Goal: Task Accomplishment & Management: Complete application form

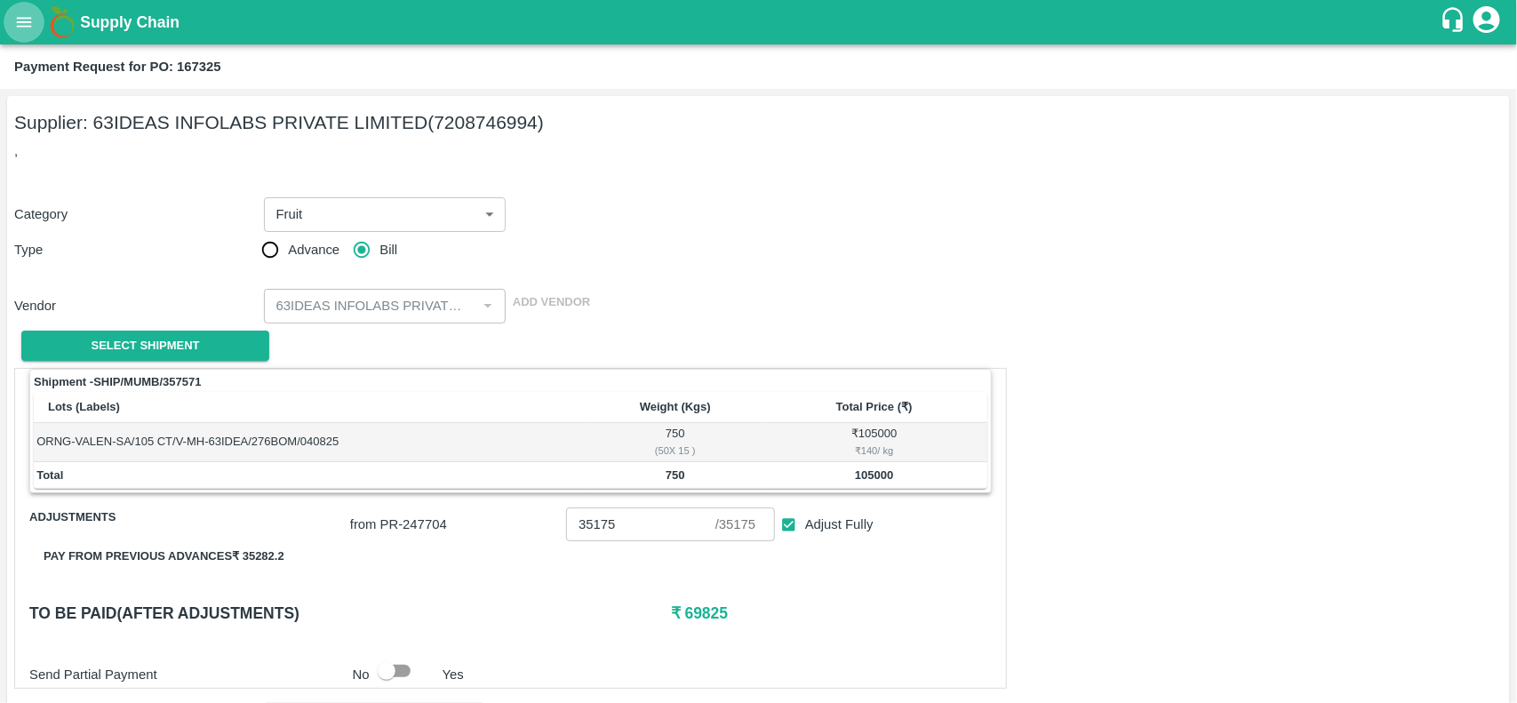
click at [29, 24] on icon "open drawer" at bounding box center [24, 22] width 20 height 20
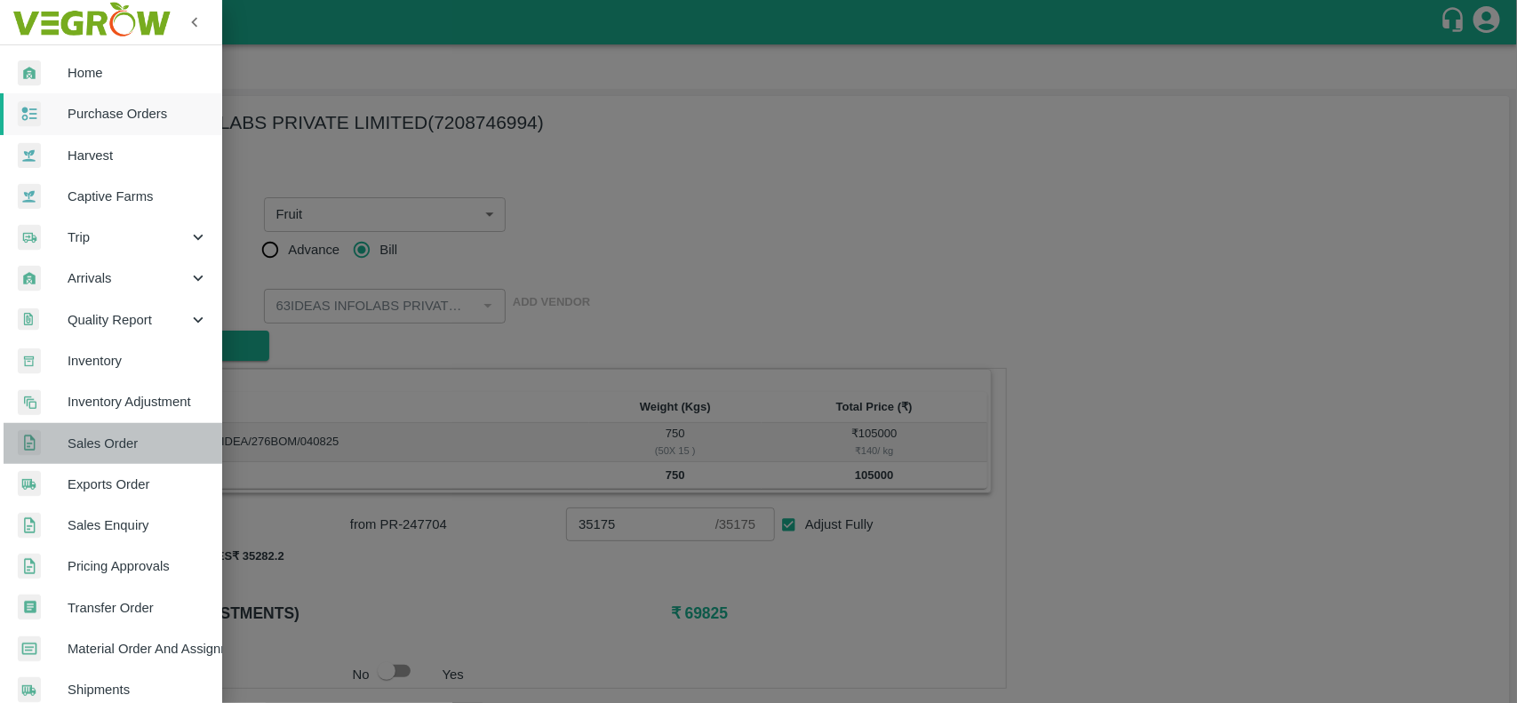
click at [116, 427] on link "Sales Order" at bounding box center [111, 443] width 222 height 41
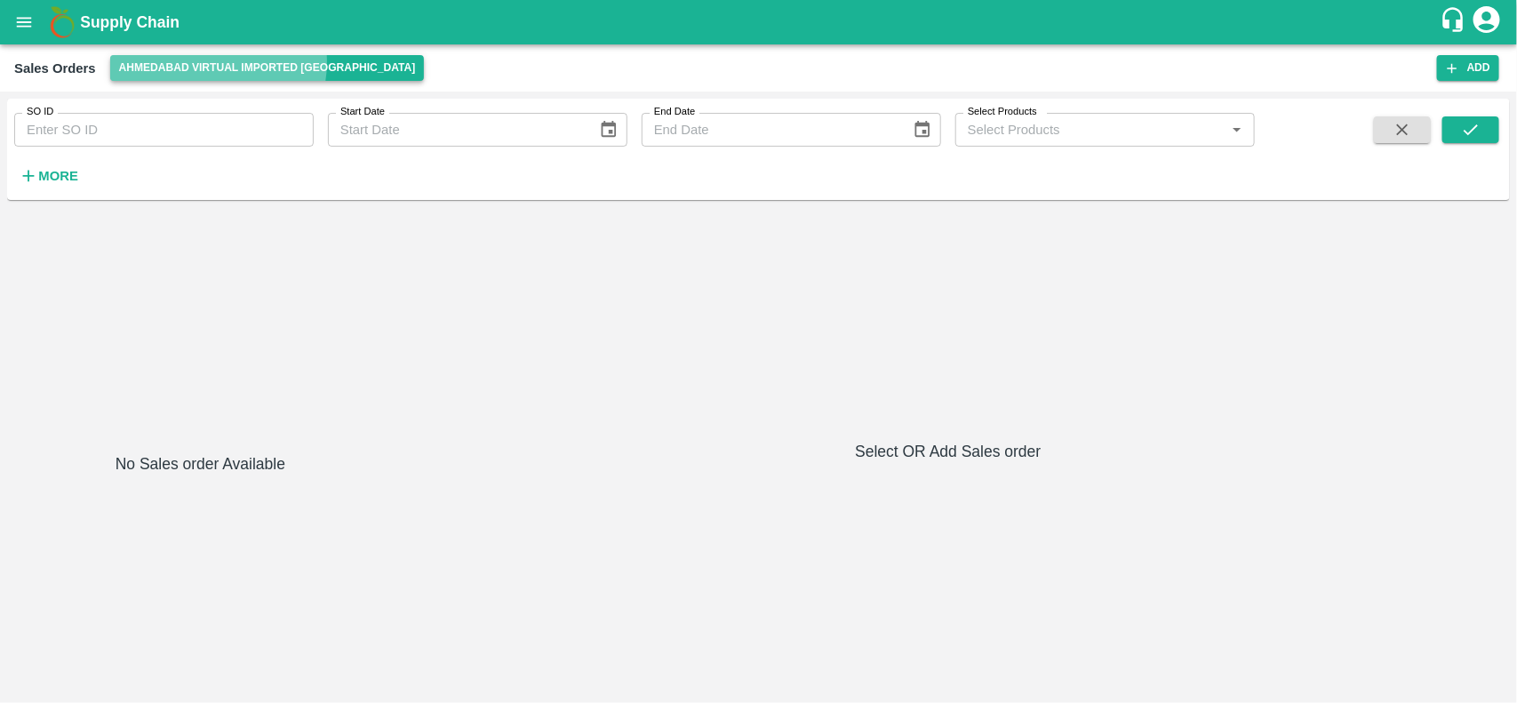
click at [211, 62] on button "Ahmedabad virtual imported [GEOGRAPHIC_DATA]" at bounding box center [267, 68] width 315 height 26
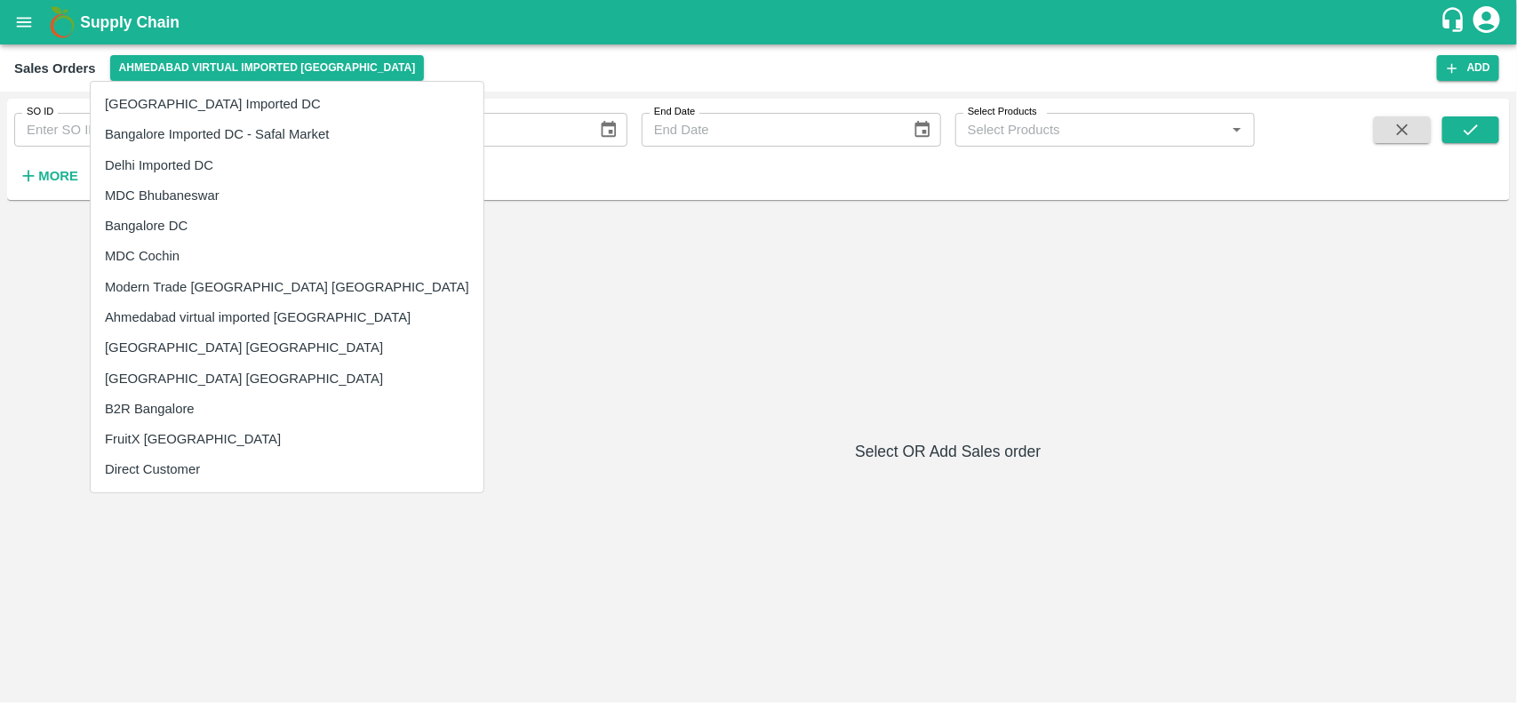
click at [20, 11] on div at bounding box center [758, 351] width 1517 height 703
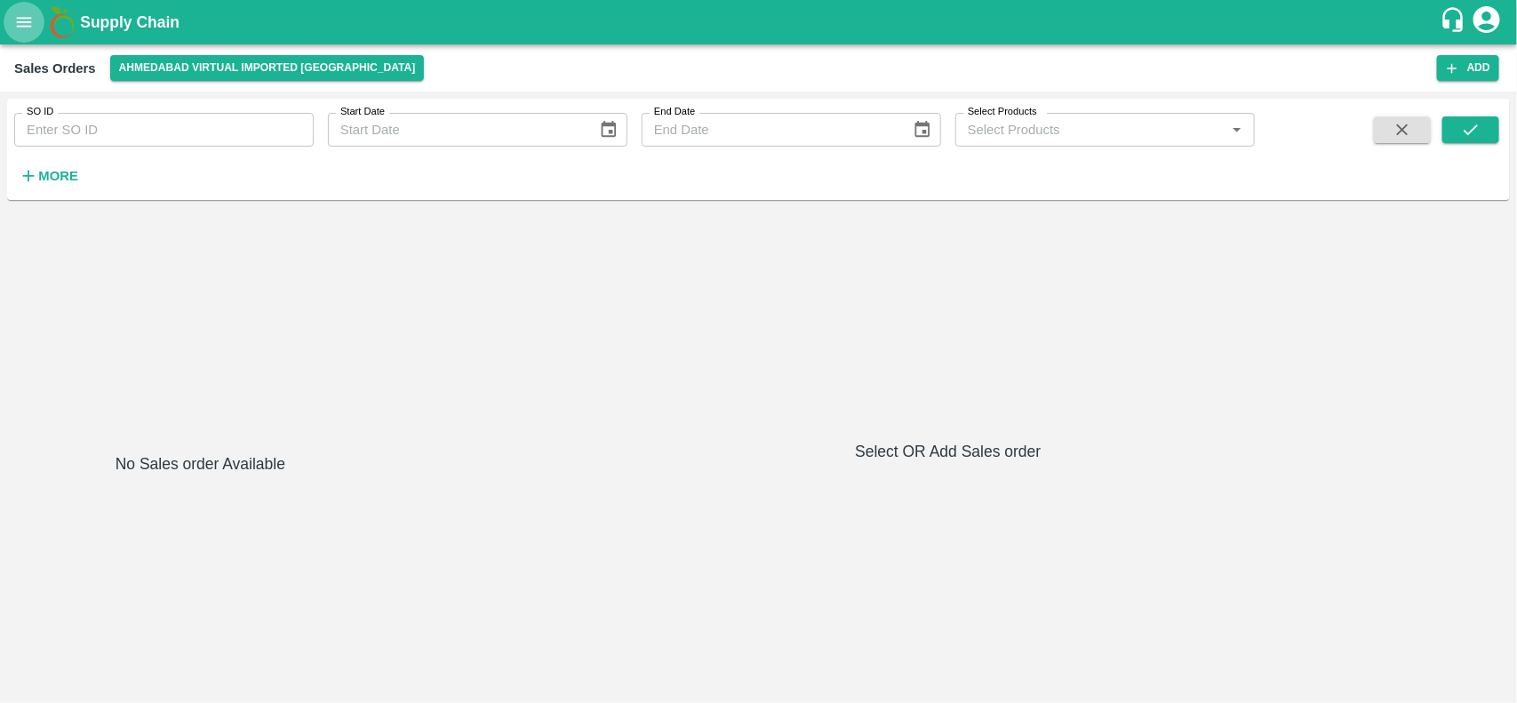
click at [28, 37] on button "open drawer" at bounding box center [24, 22] width 41 height 41
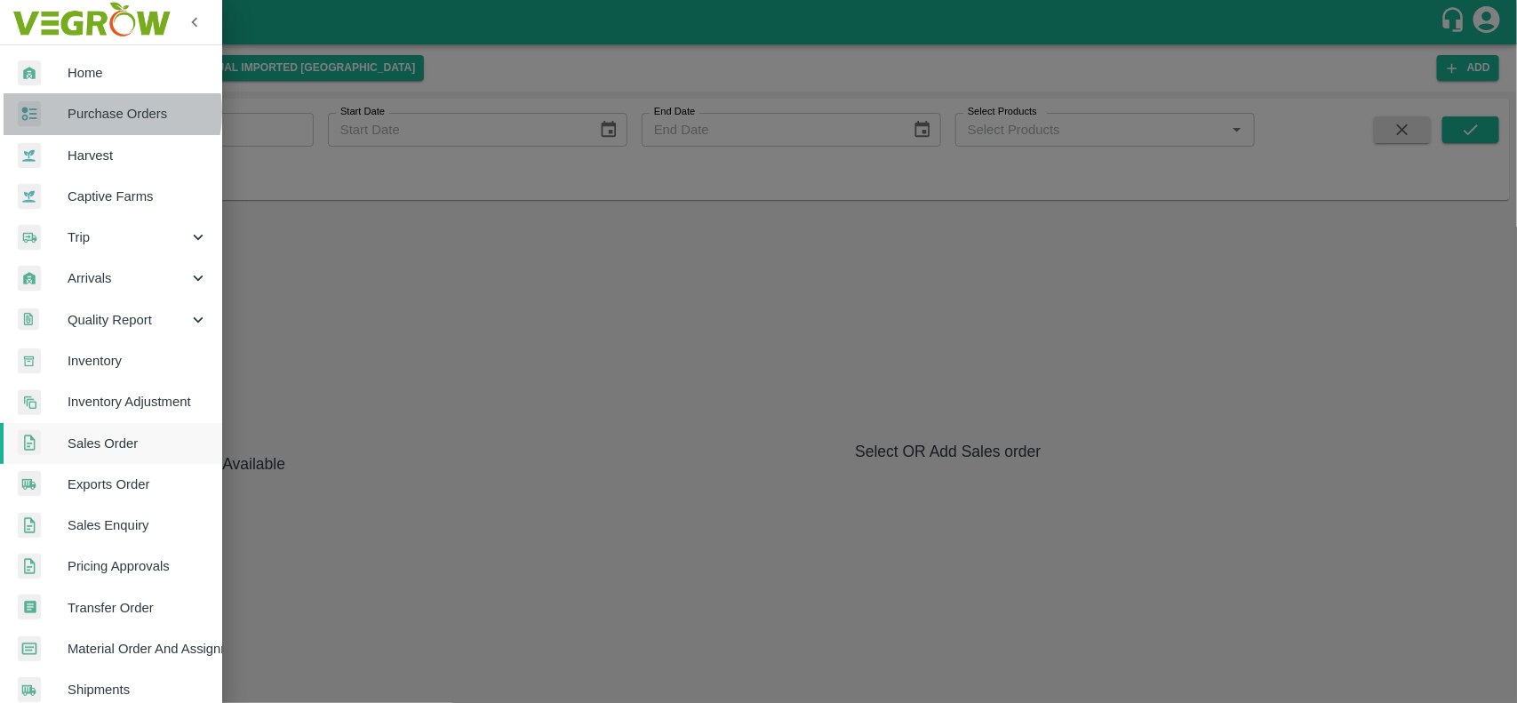
click at [83, 112] on span "Purchase Orders" at bounding box center [138, 114] width 140 height 20
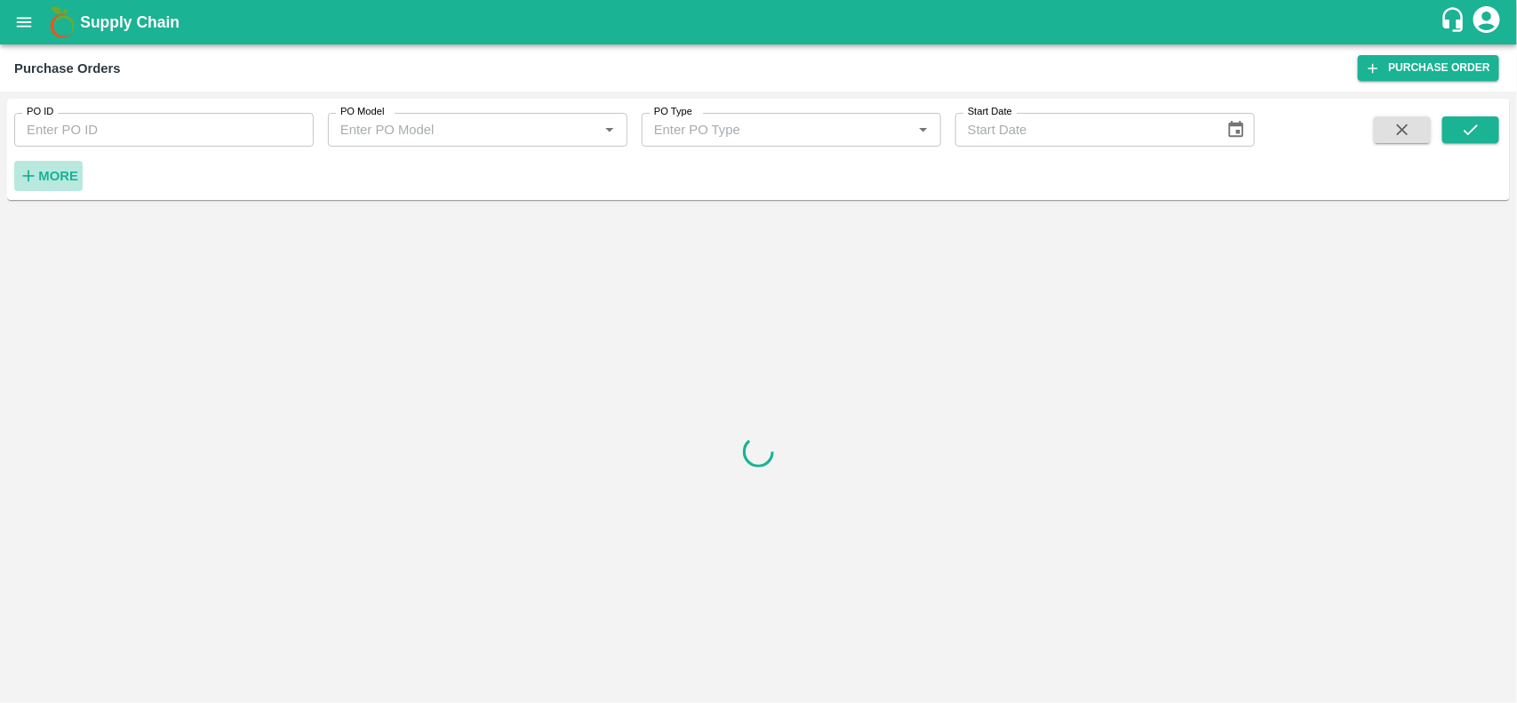
click at [45, 178] on strong "More" at bounding box center [58, 176] width 40 height 14
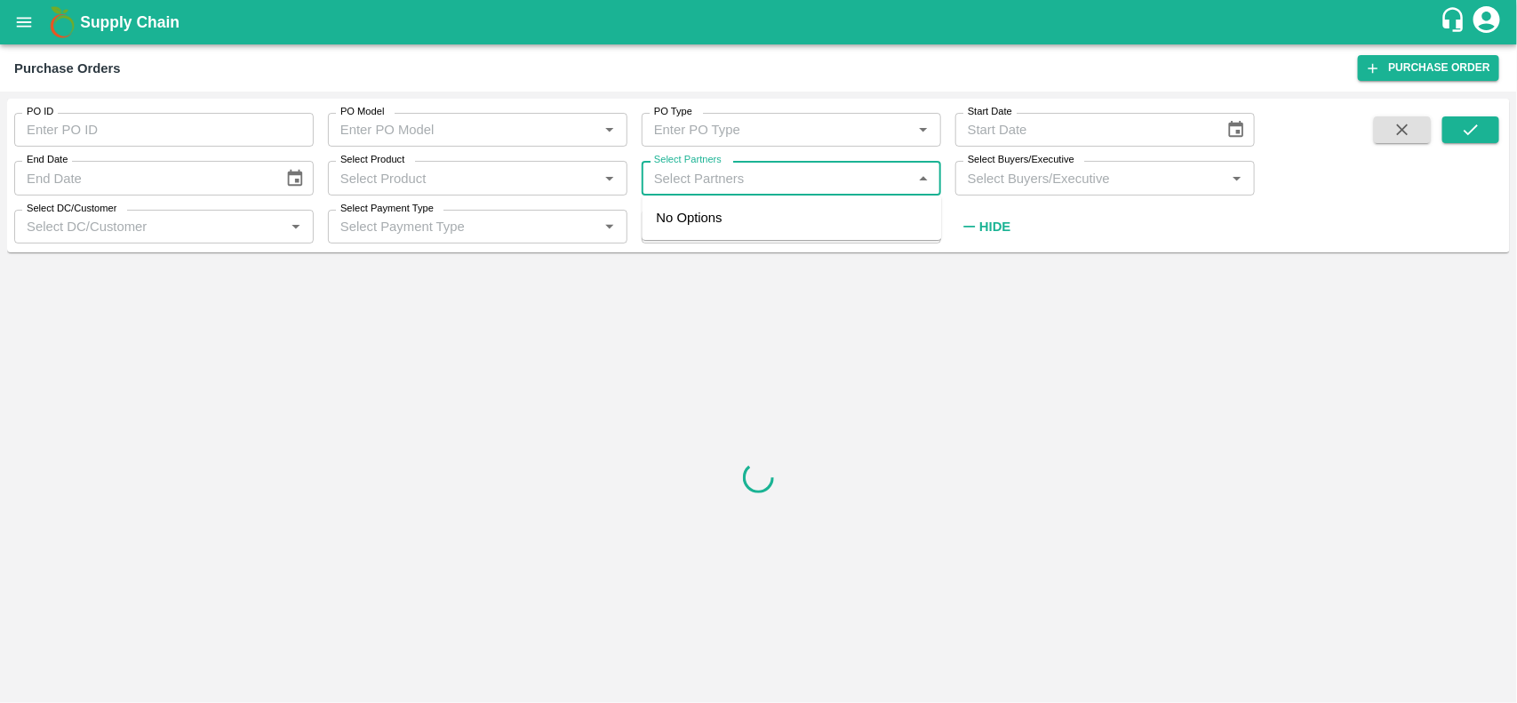
click at [739, 176] on input "Select Partners" at bounding box center [777, 177] width 260 height 23
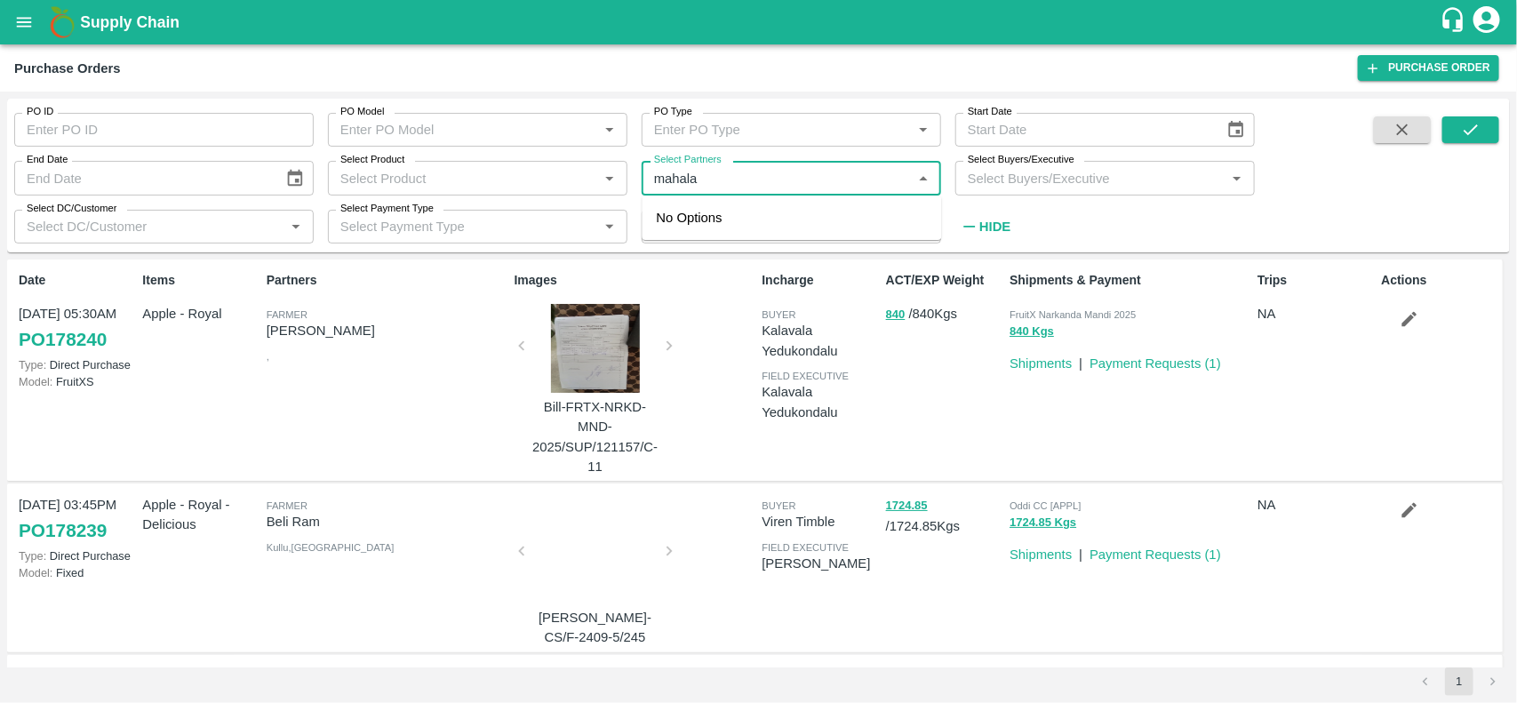
type input "[PERSON_NAME]"
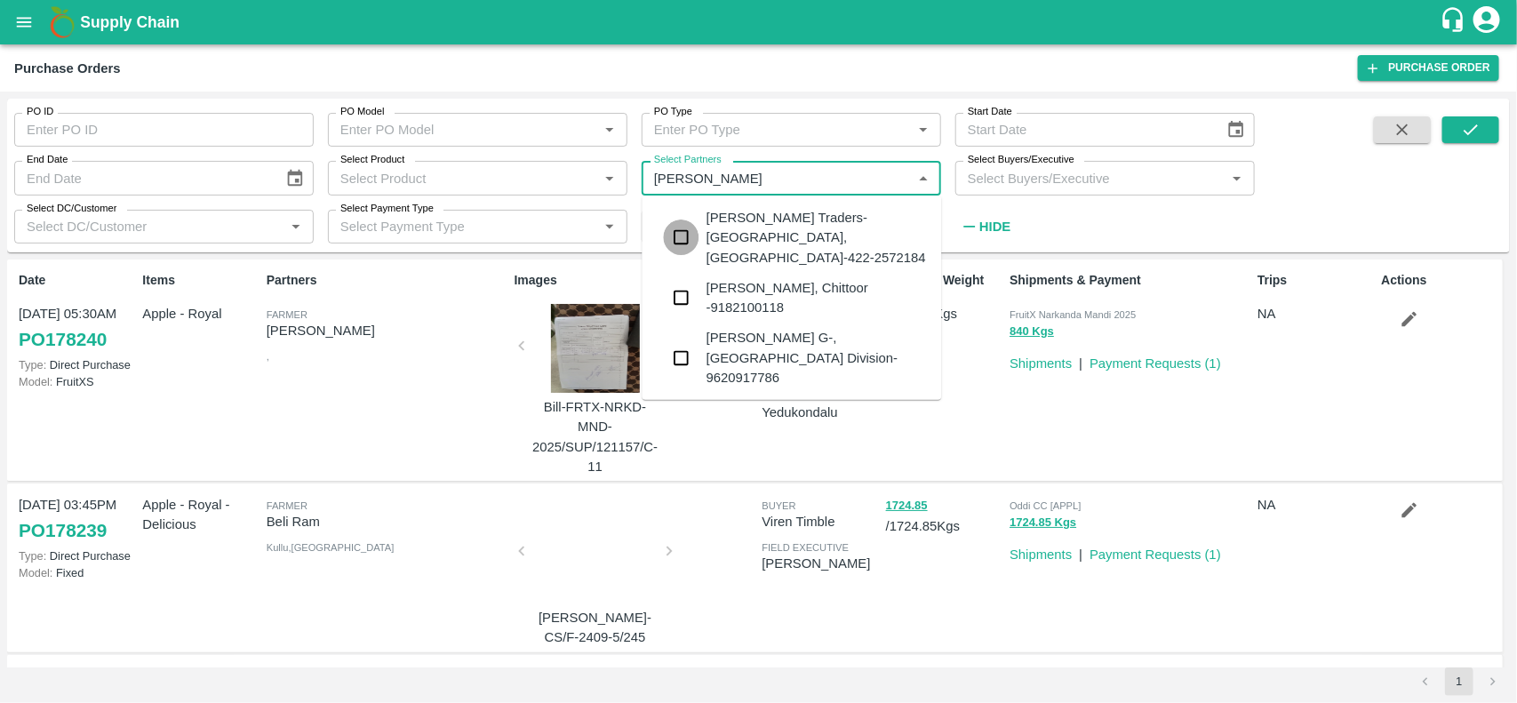
click at [678, 223] on input "checkbox" at bounding box center [682, 238] width 36 height 36
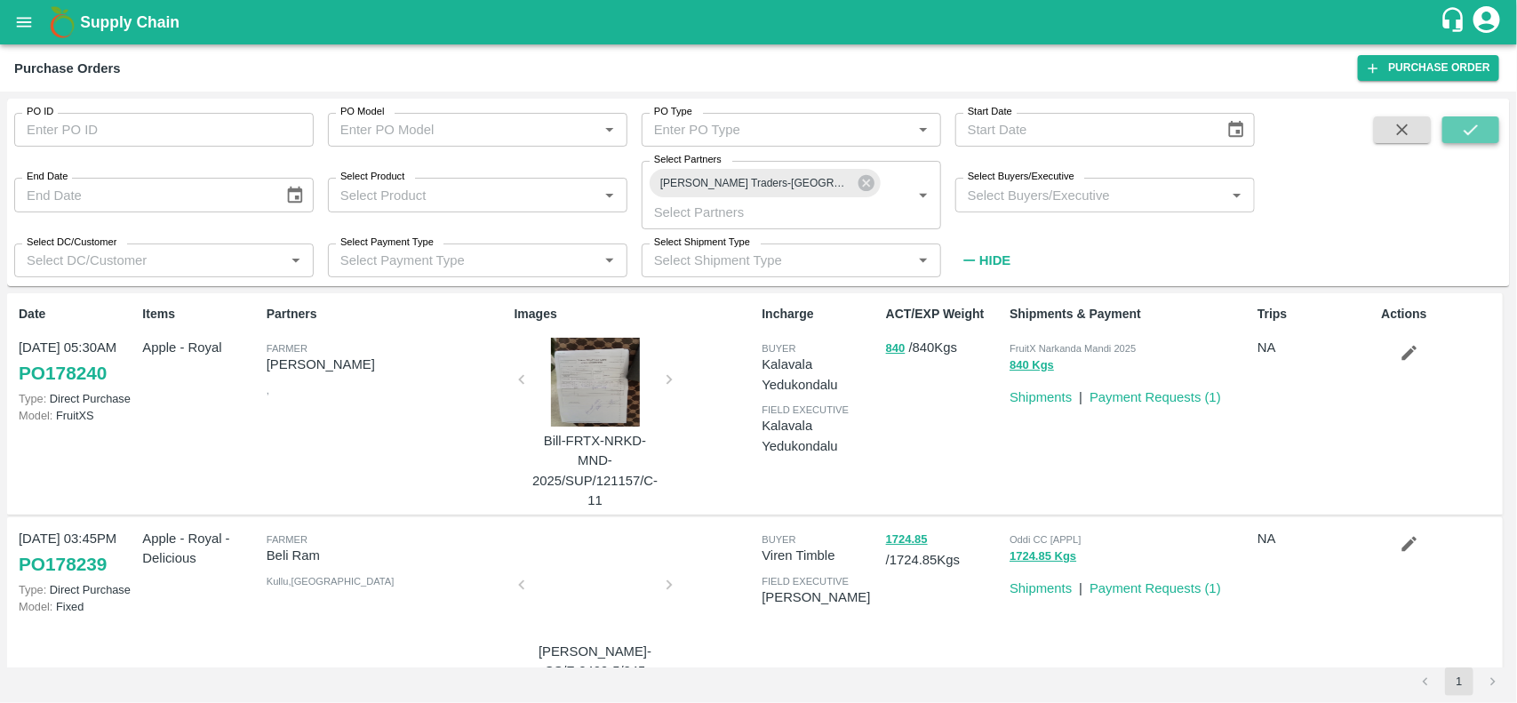
click at [1466, 140] on button "submit" at bounding box center [1470, 129] width 57 height 27
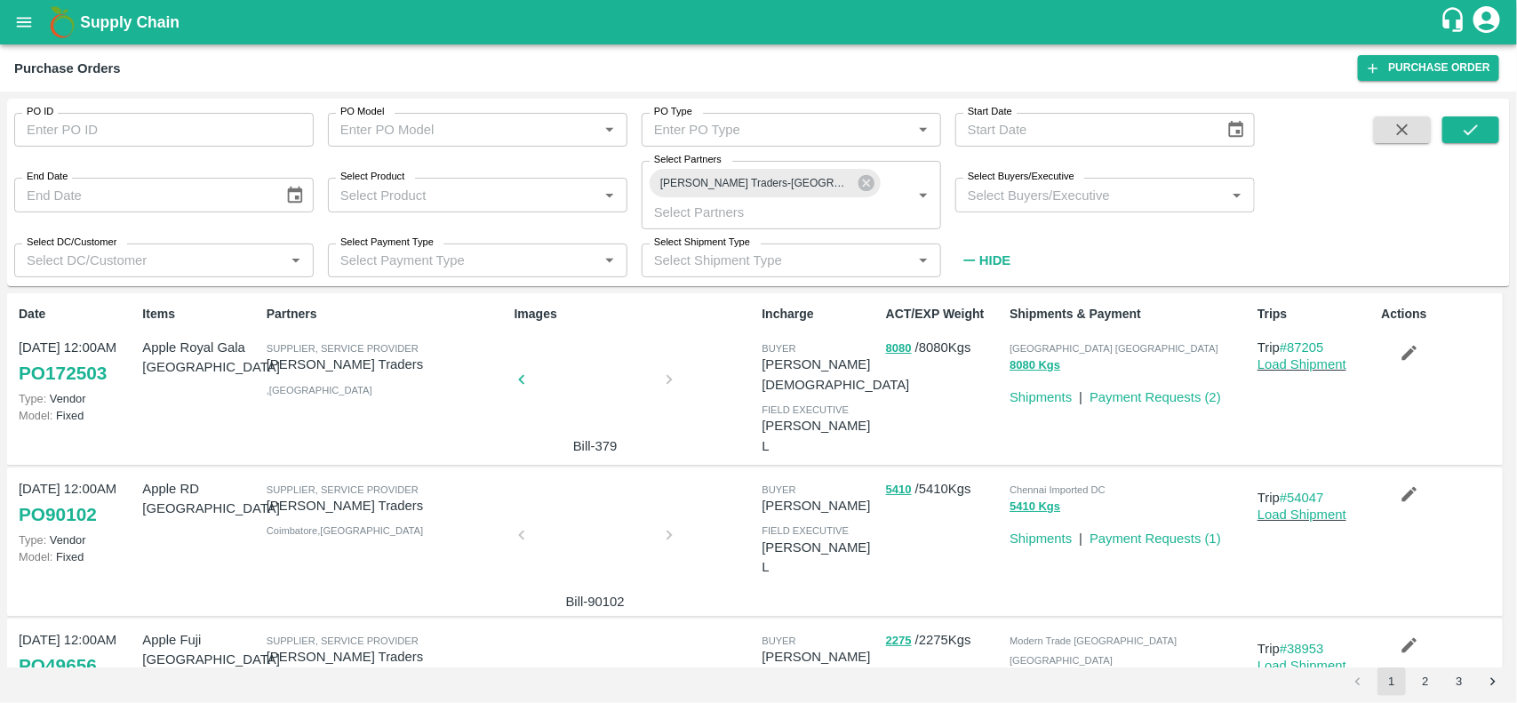
click at [606, 380] on div at bounding box center [595, 385] width 133 height 94
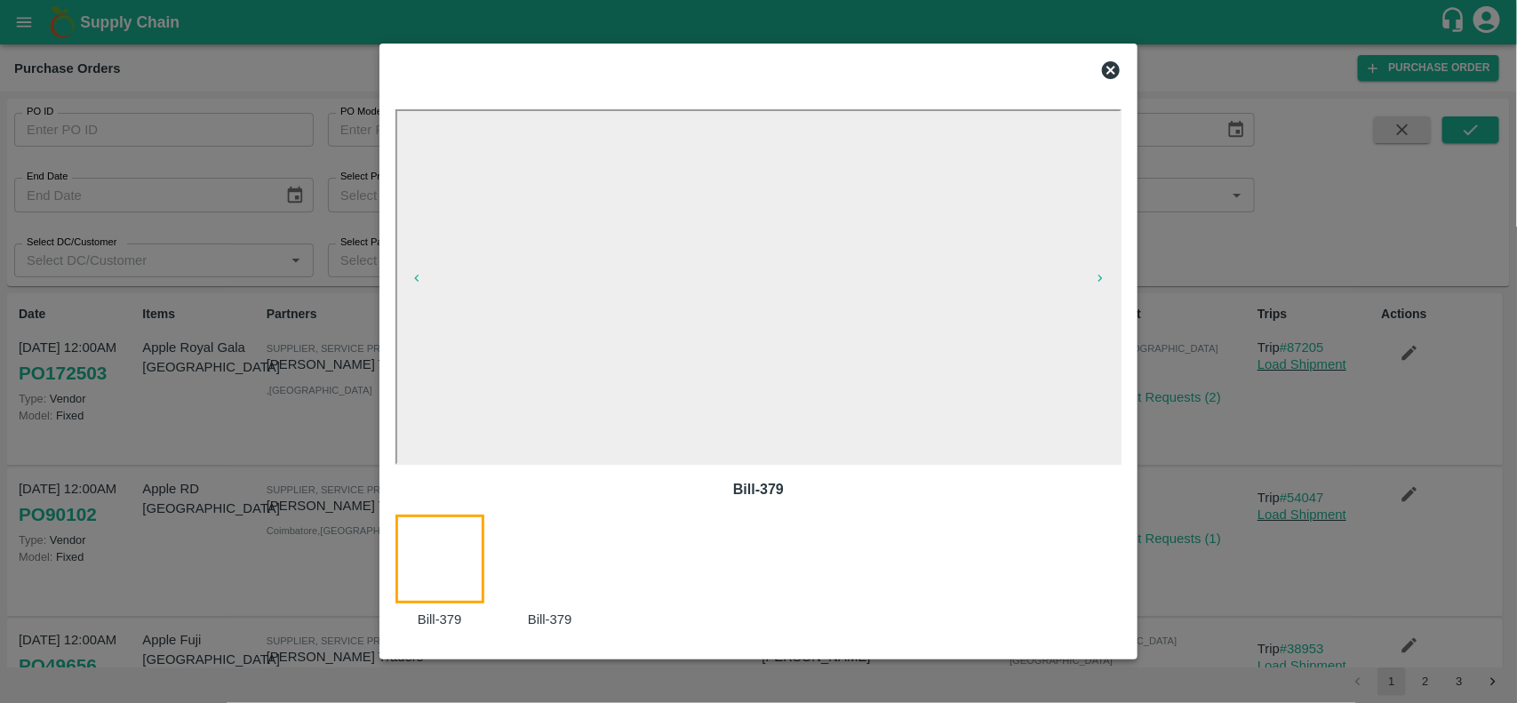
click at [1108, 74] on icon at bounding box center [1111, 70] width 18 height 18
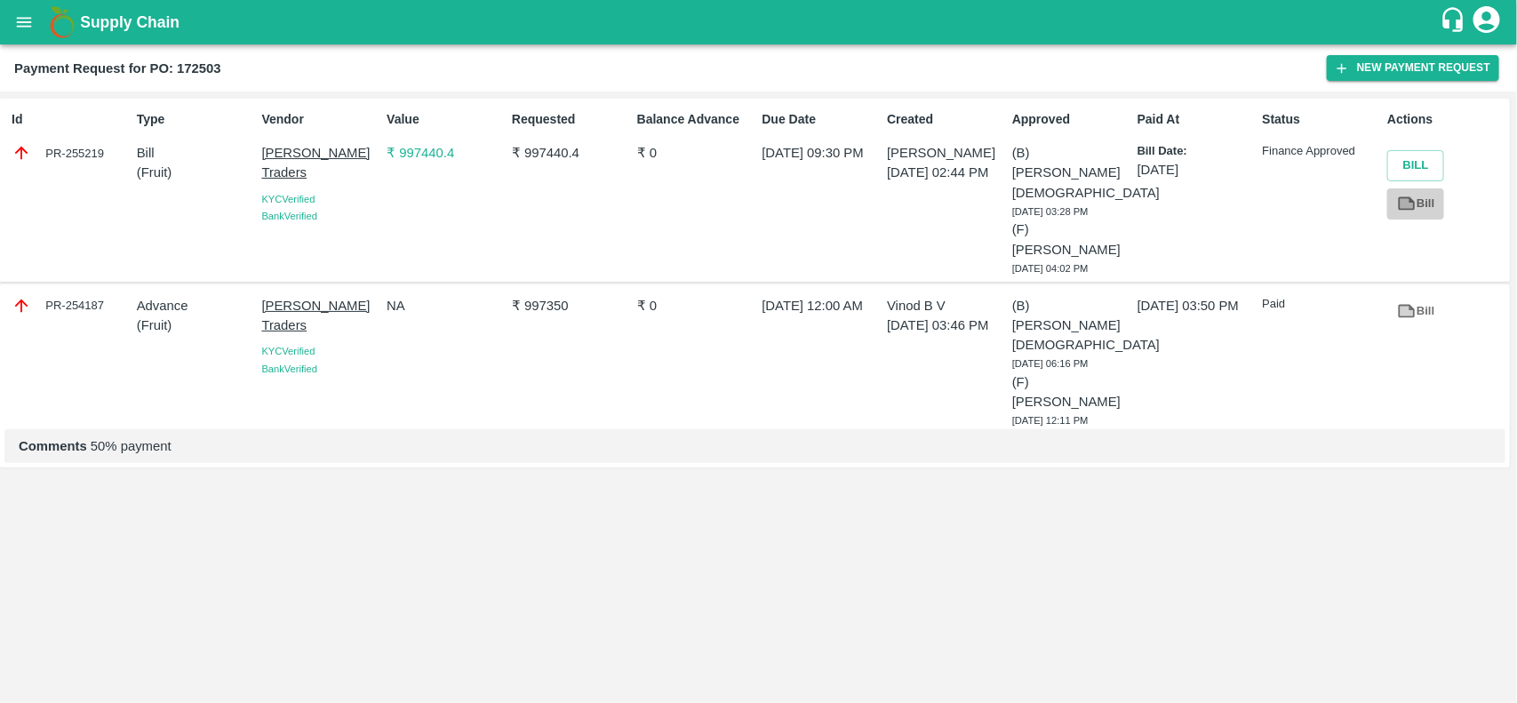
click at [1402, 206] on icon at bounding box center [1407, 203] width 13 height 10
click at [19, 12] on icon "open drawer" at bounding box center [24, 22] width 20 height 20
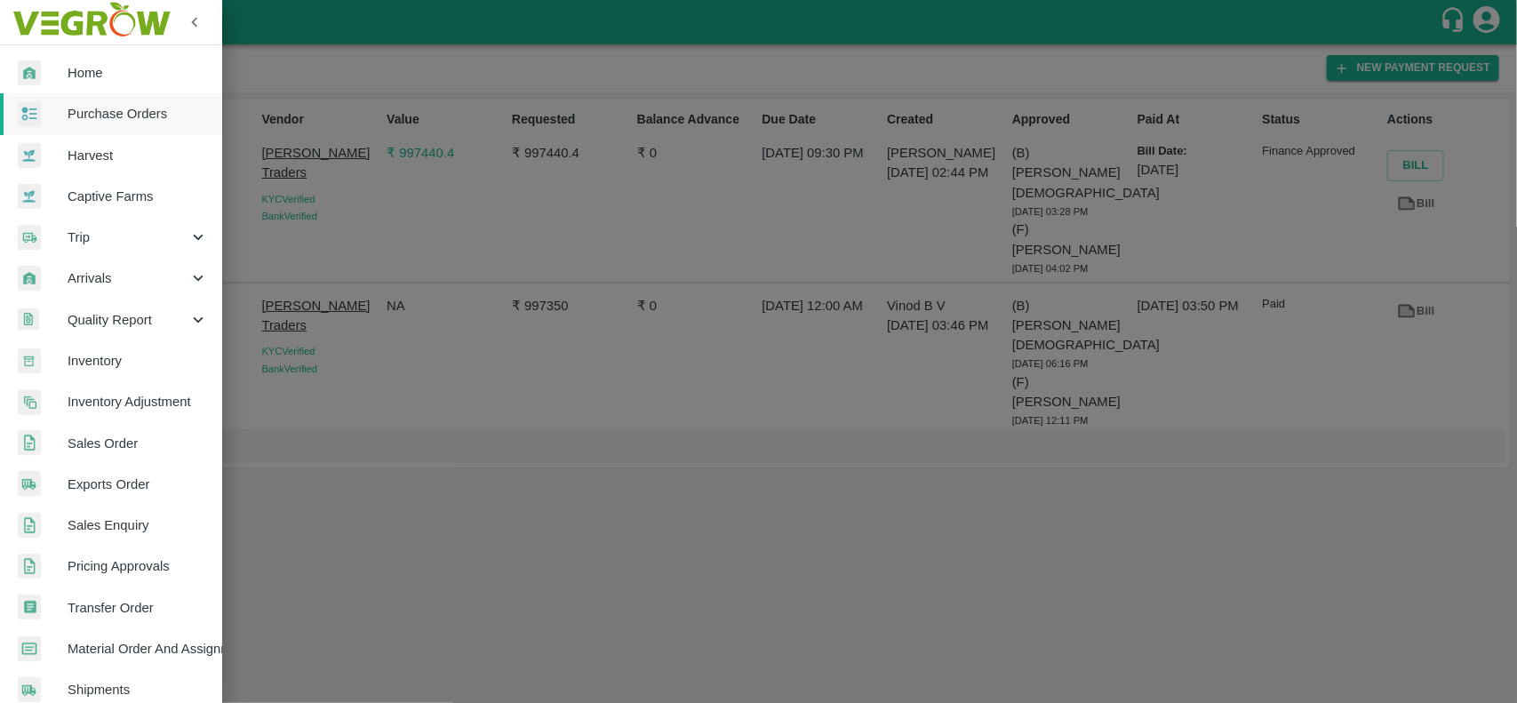
scroll to position [308, 0]
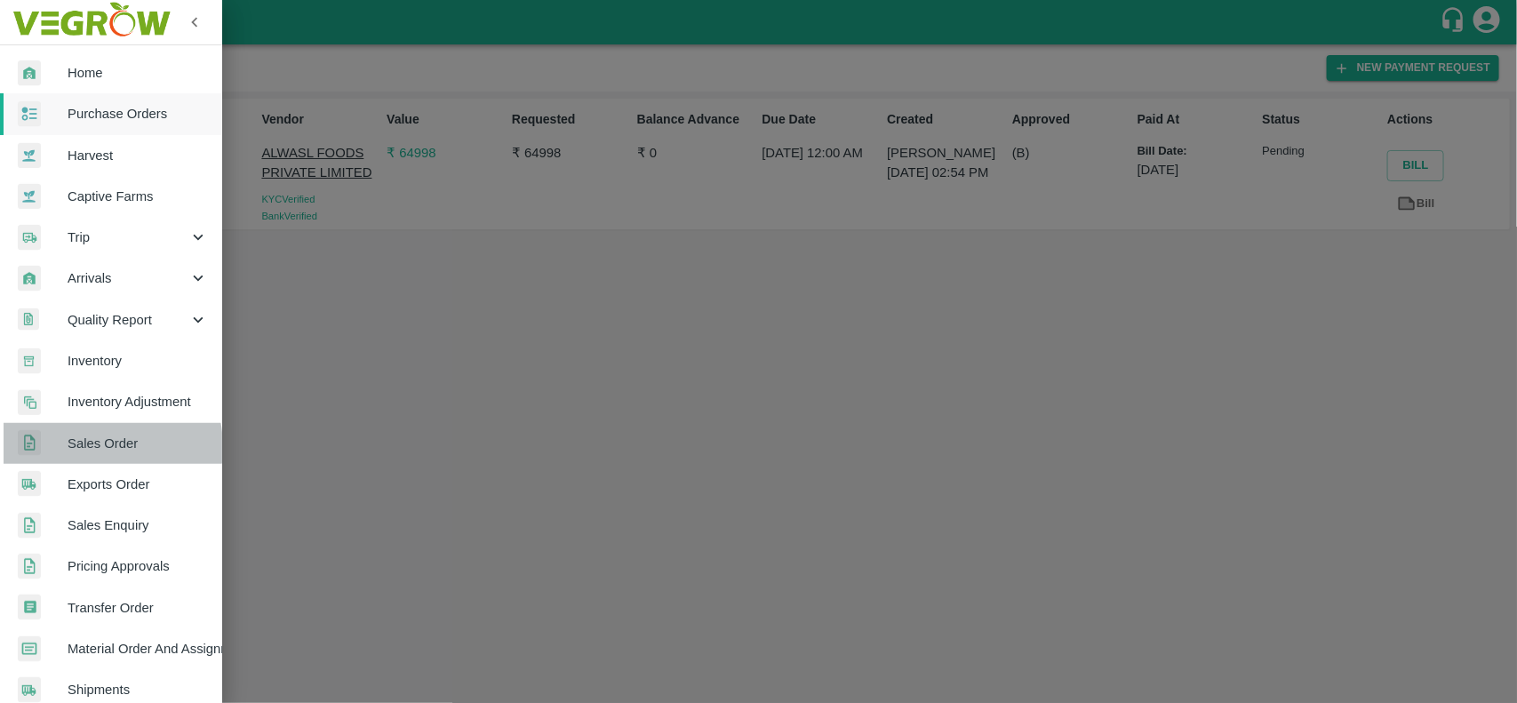
click at [86, 447] on span "Sales Order" at bounding box center [138, 444] width 140 height 20
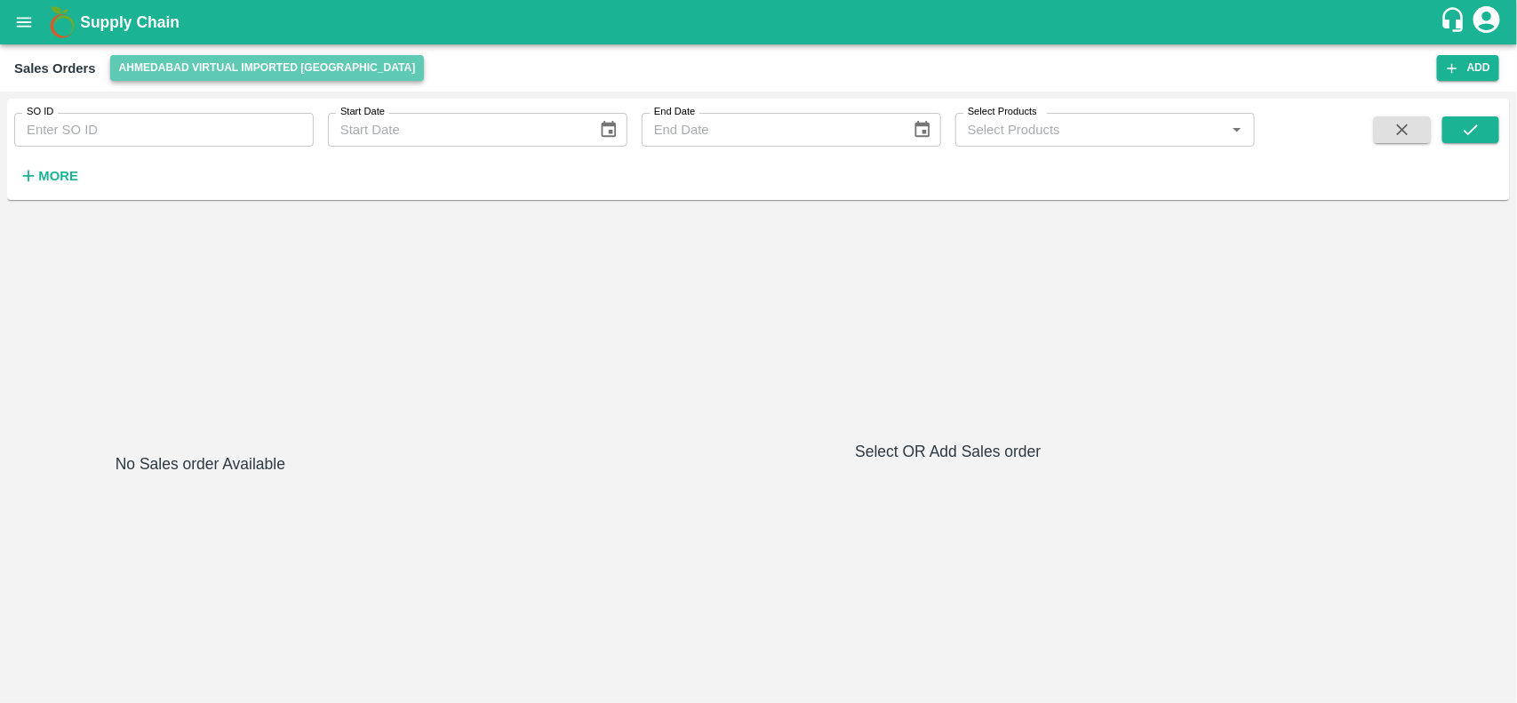
click at [308, 68] on button "Ahmedabad virtual imported [GEOGRAPHIC_DATA]" at bounding box center [267, 68] width 315 height 26
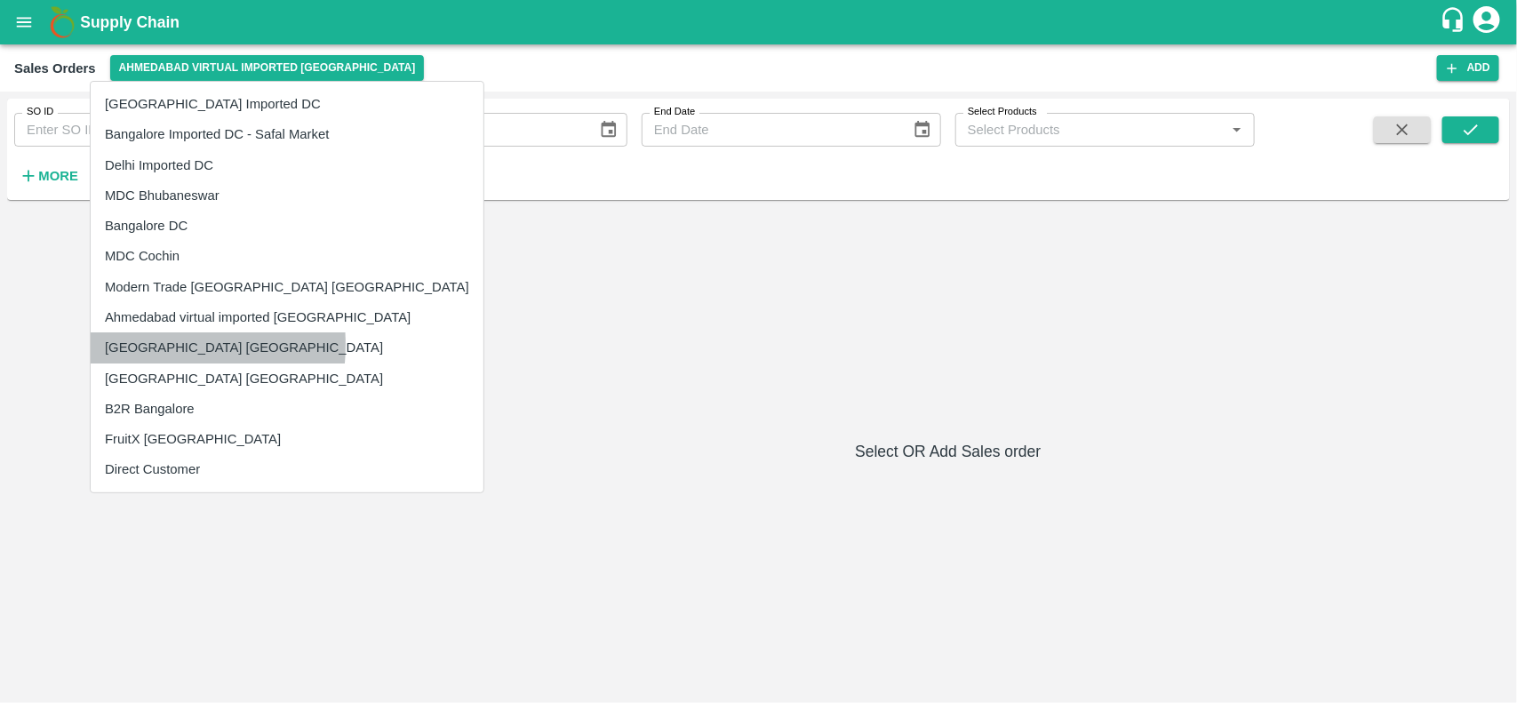
click at [131, 345] on li "[GEOGRAPHIC_DATA] [GEOGRAPHIC_DATA]" at bounding box center [287, 347] width 393 height 30
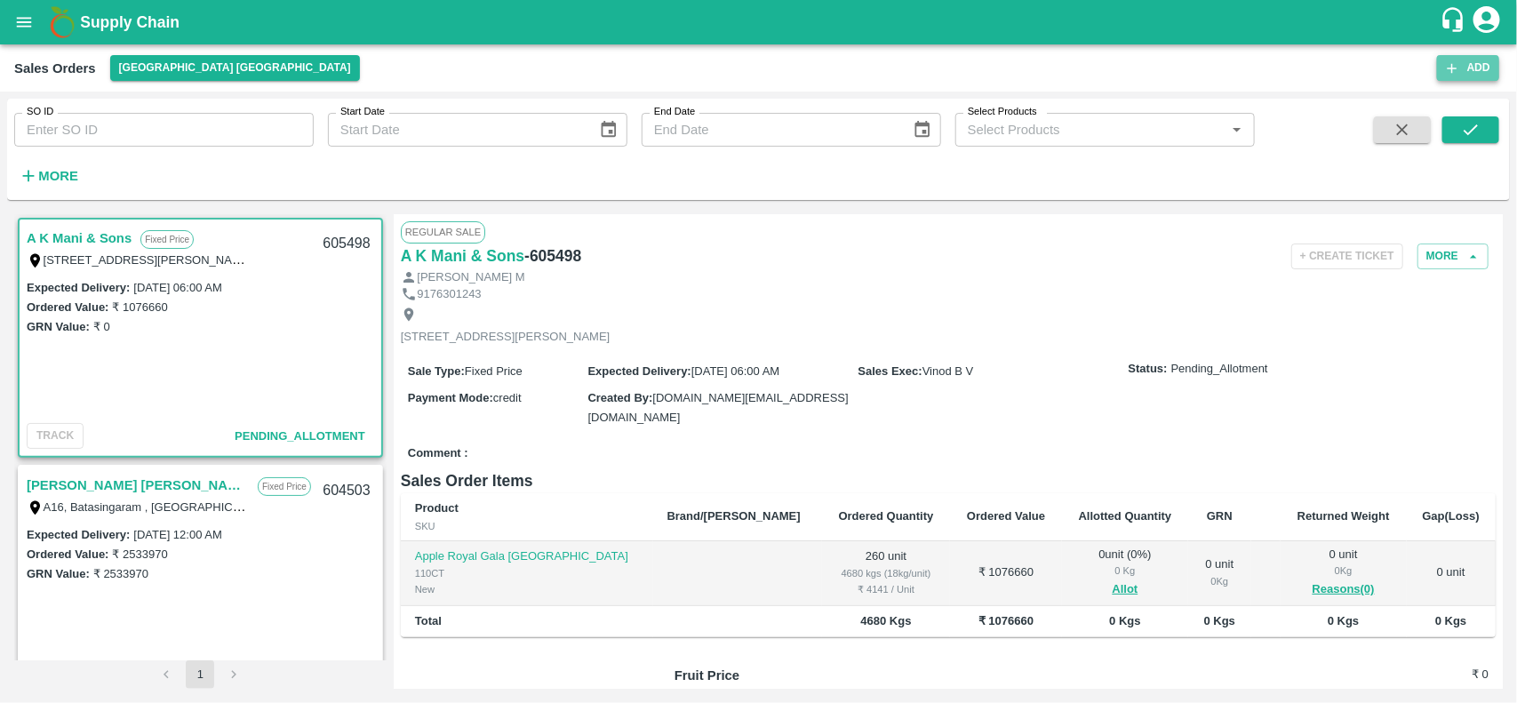
click at [1454, 60] on icon "button" at bounding box center [1452, 68] width 16 height 16
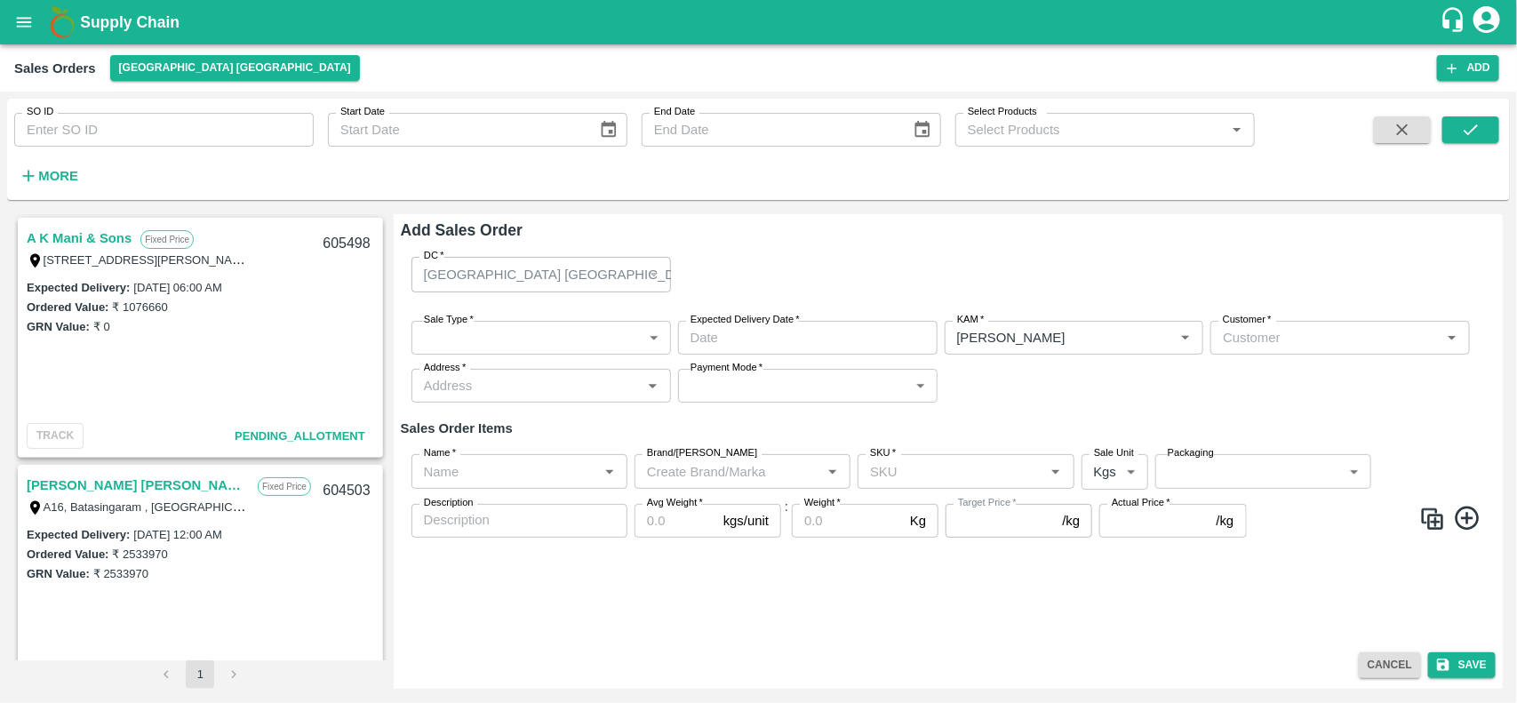
type input "[PERSON_NAME]"
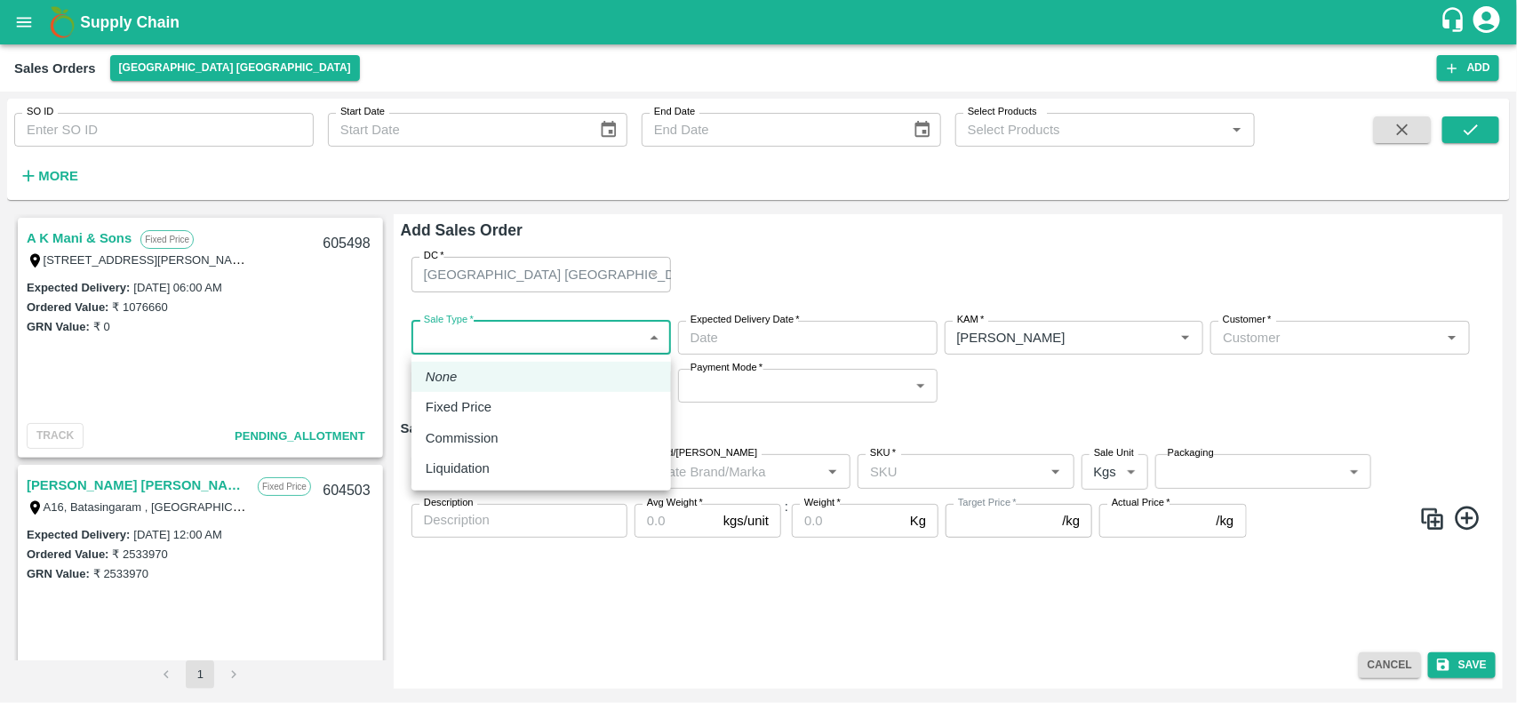
click at [544, 348] on body "Supply Chain Sales Orders [GEOGRAPHIC_DATA] [GEOGRAPHIC_DATA] Add SO ID SO ID S…" at bounding box center [758, 351] width 1517 height 703
click at [495, 418] on li "Fixed Price" at bounding box center [541, 407] width 260 height 30
type input "1"
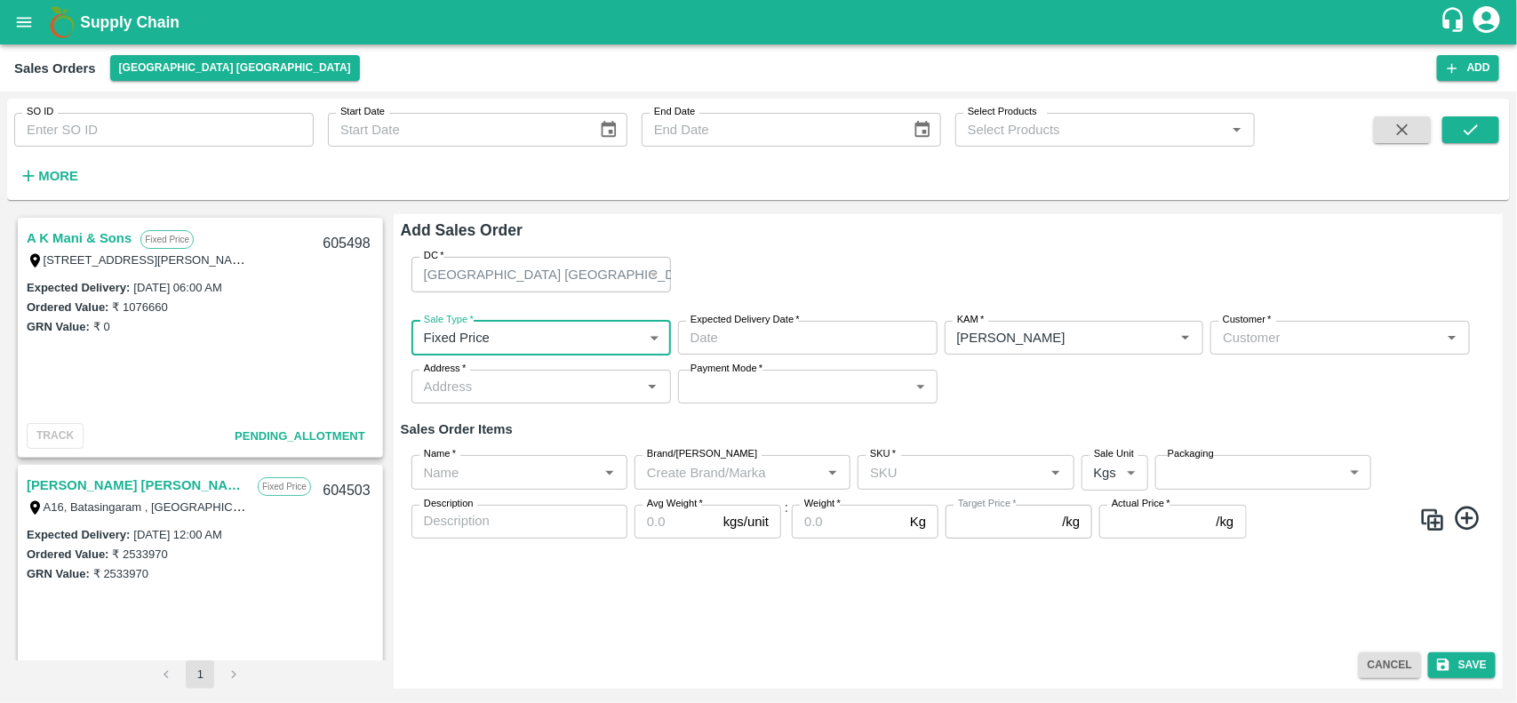
type input "DD/MM/YYYY hh:mm aa"
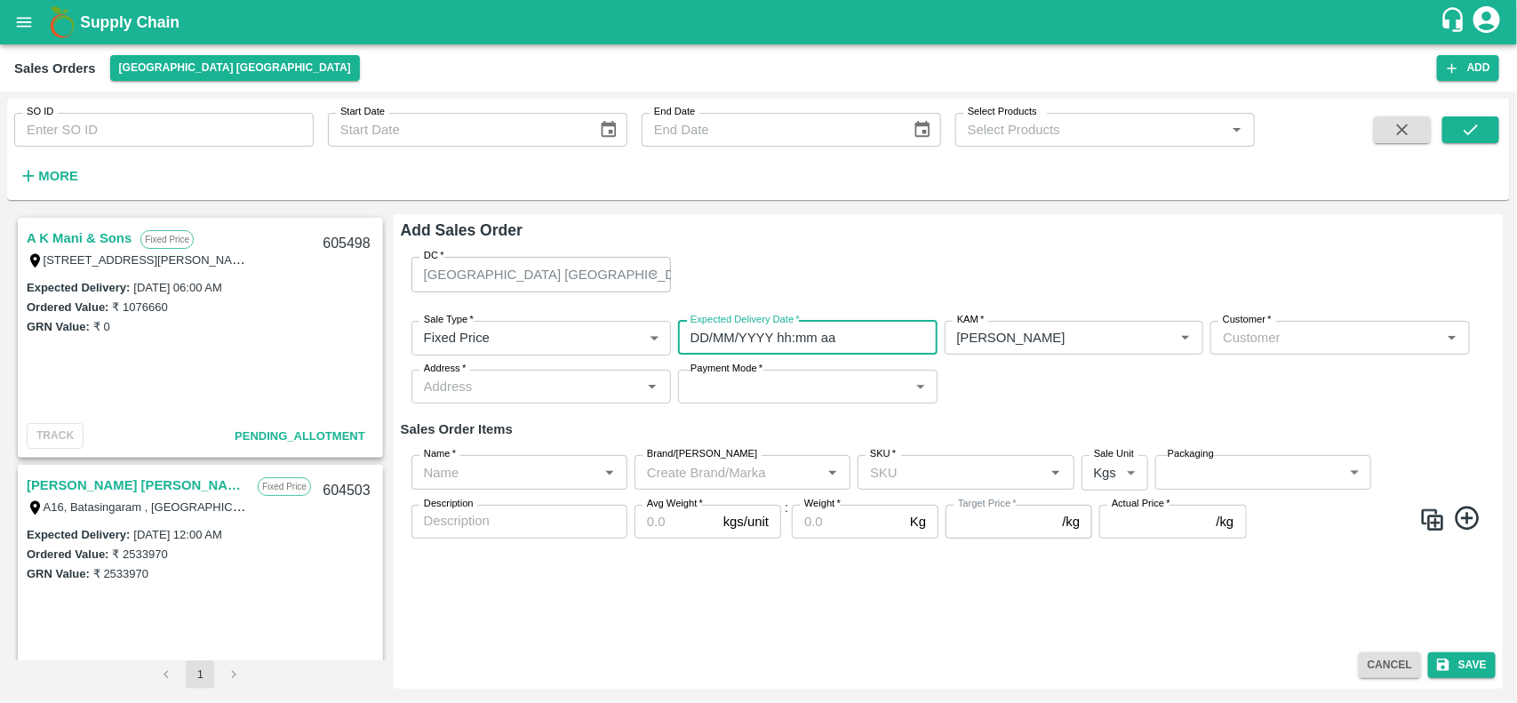
click at [827, 338] on input "DD/MM/YYYY hh:mm aa" at bounding box center [801, 338] width 247 height 34
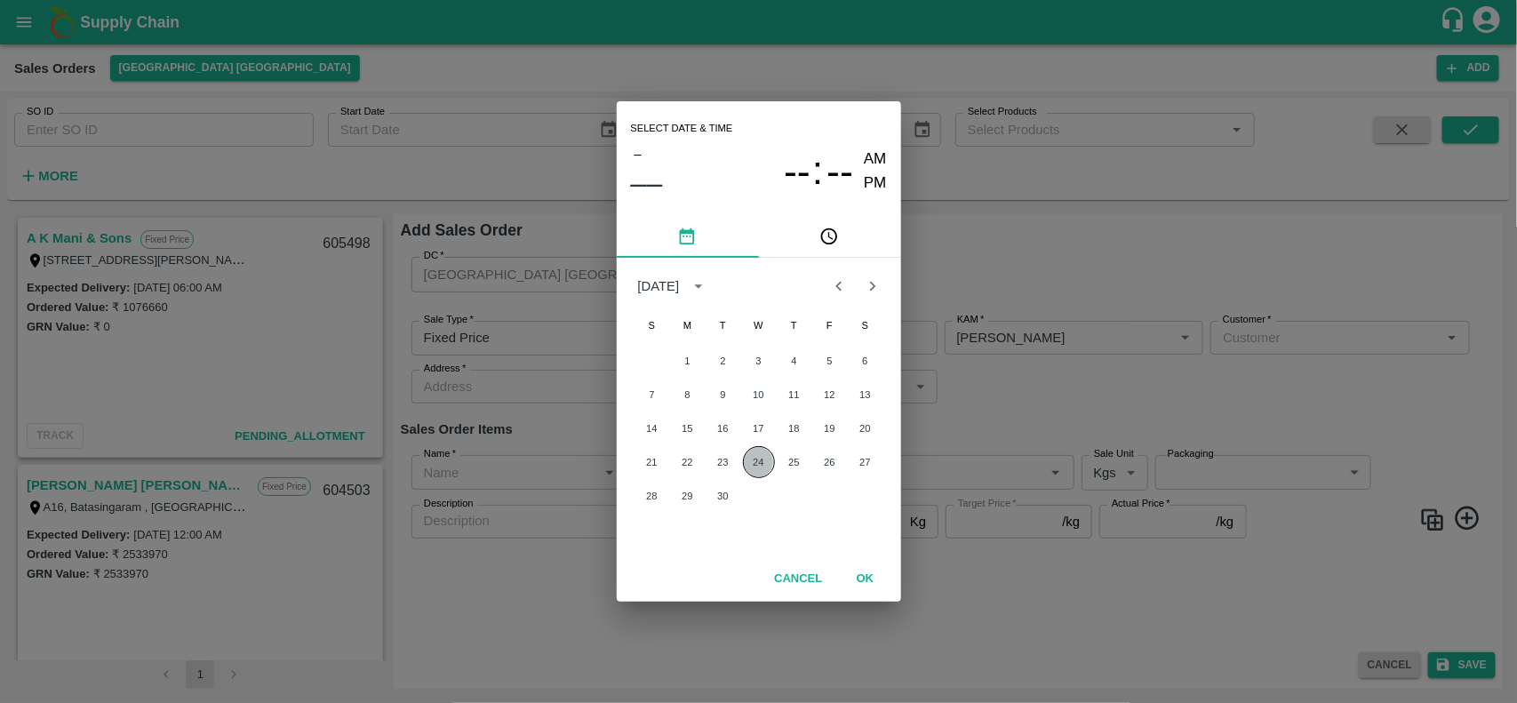
click at [767, 459] on button "24" at bounding box center [759, 462] width 32 height 32
type input "[DATE] 12:00 AM"
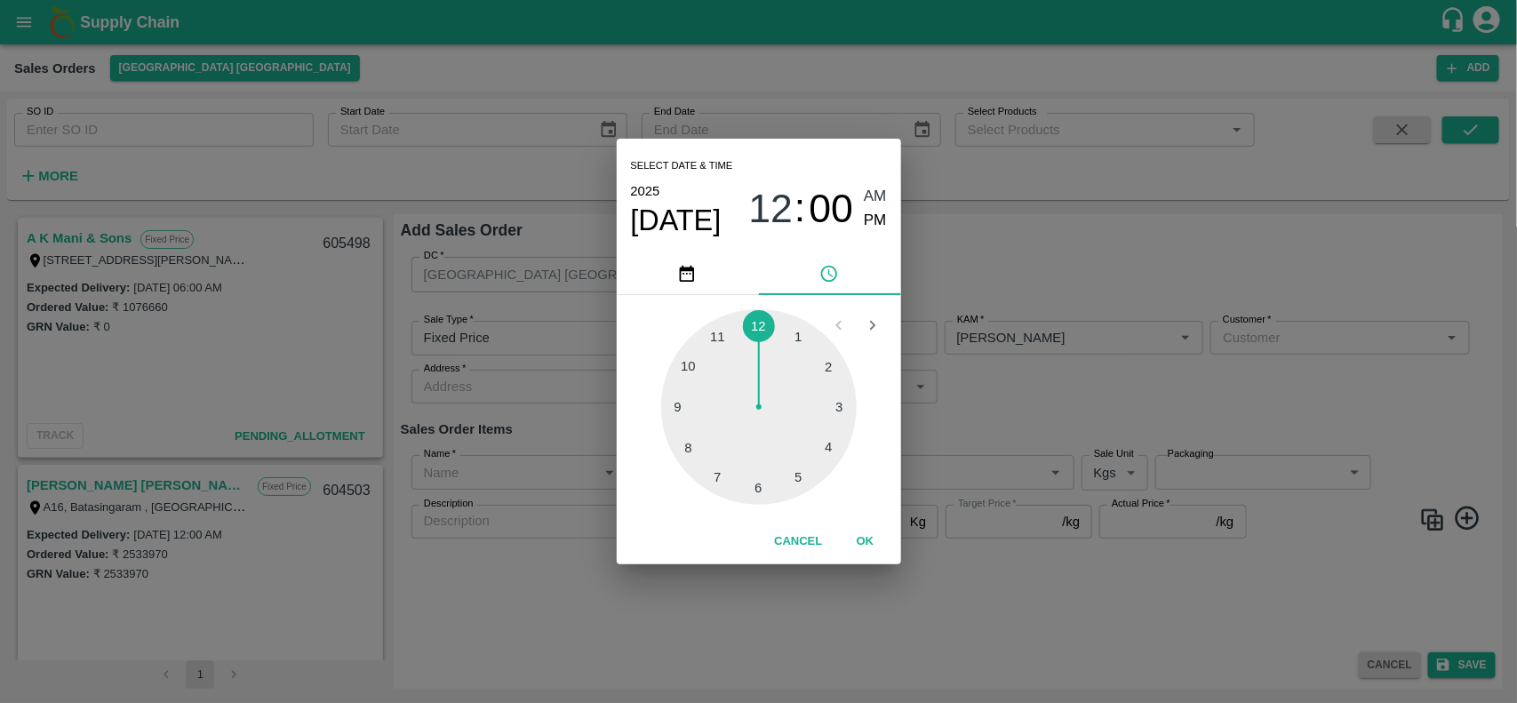
click at [984, 389] on div "Select date & time 2025 Sep 24 12 : 00 AM PM 1 2 3 4 5 6 7 8 9 10 11 12 Cancel …" at bounding box center [758, 351] width 1517 height 703
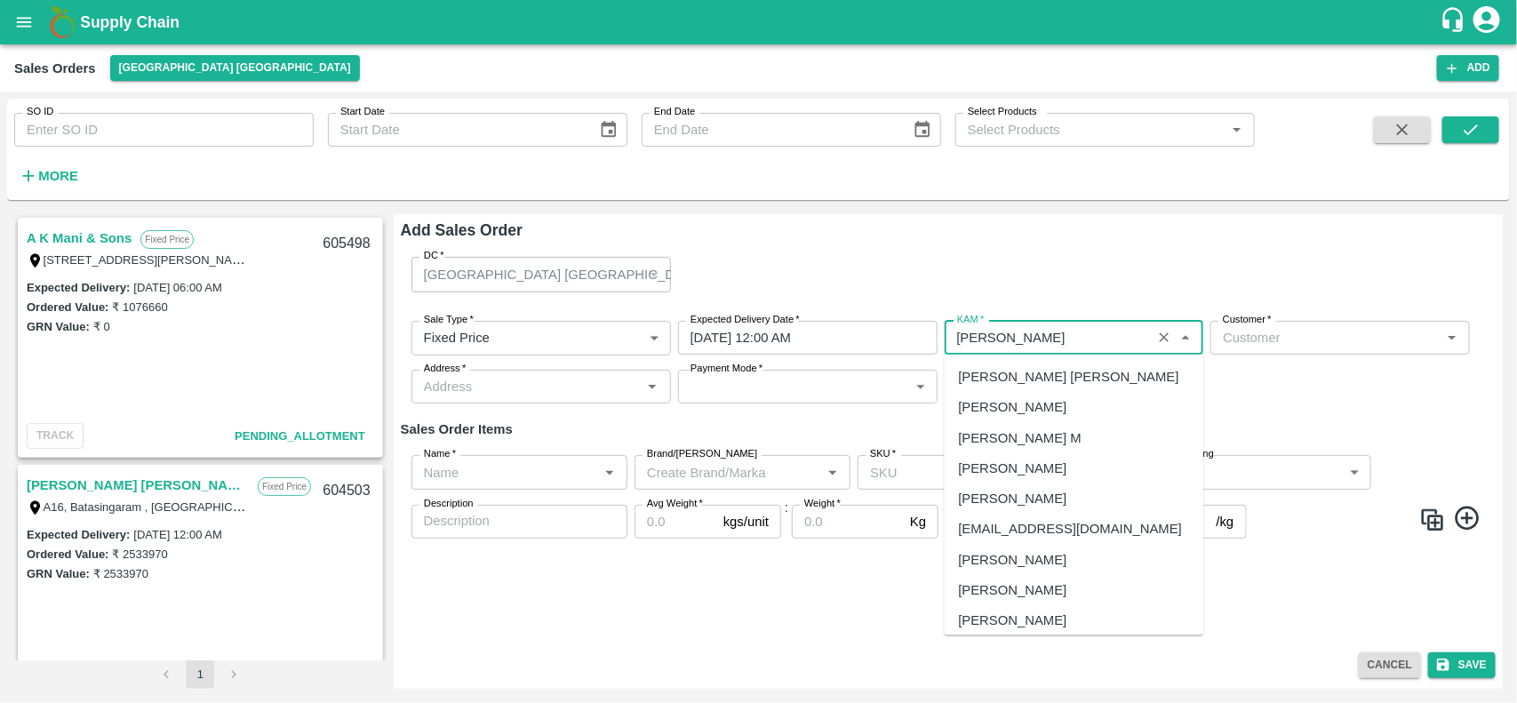
click at [1011, 345] on input "KAM   *" at bounding box center [1048, 337] width 196 height 23
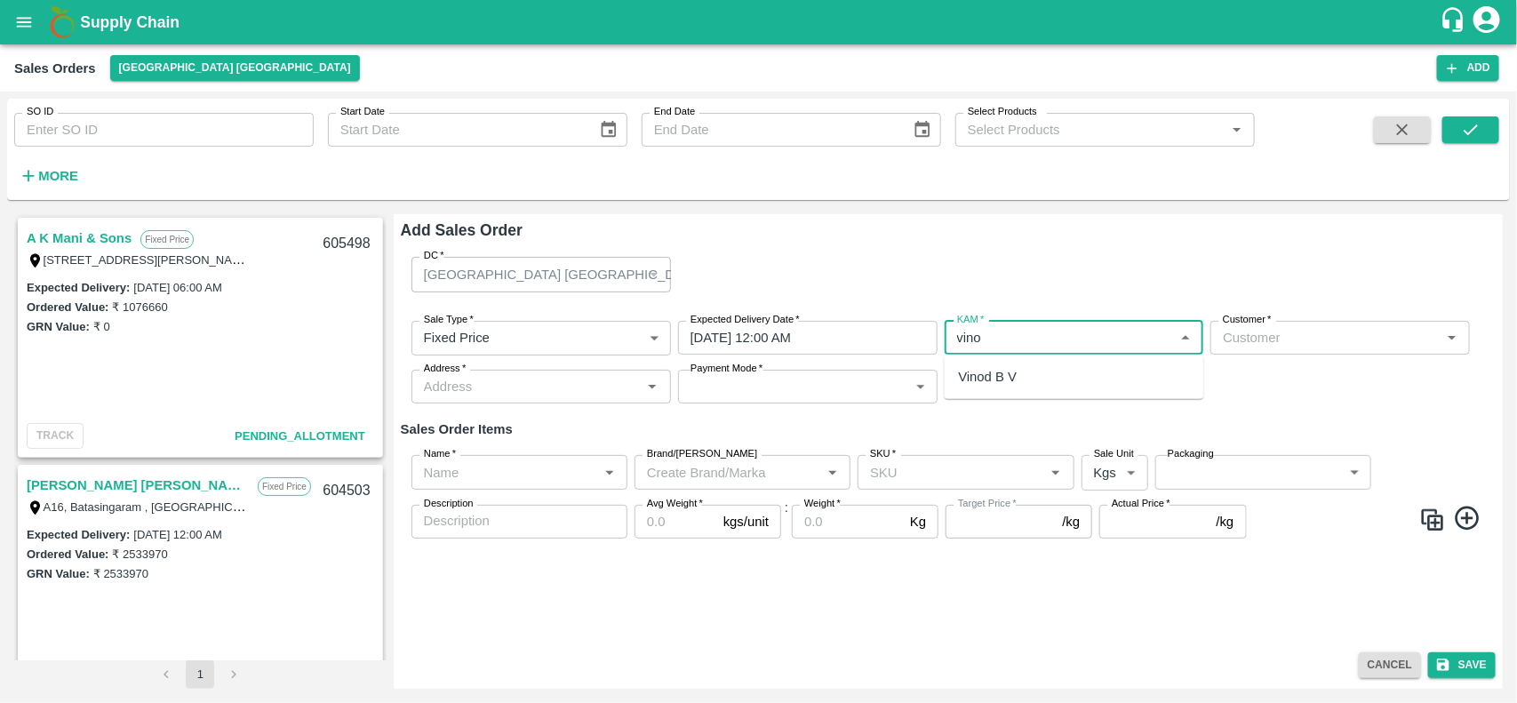
click at [1007, 365] on div "Vinod B V" at bounding box center [1075, 377] width 260 height 30
click at [1040, 378] on div "Vinod B V" at bounding box center [1075, 377] width 260 height 30
type input "Vinod B V"
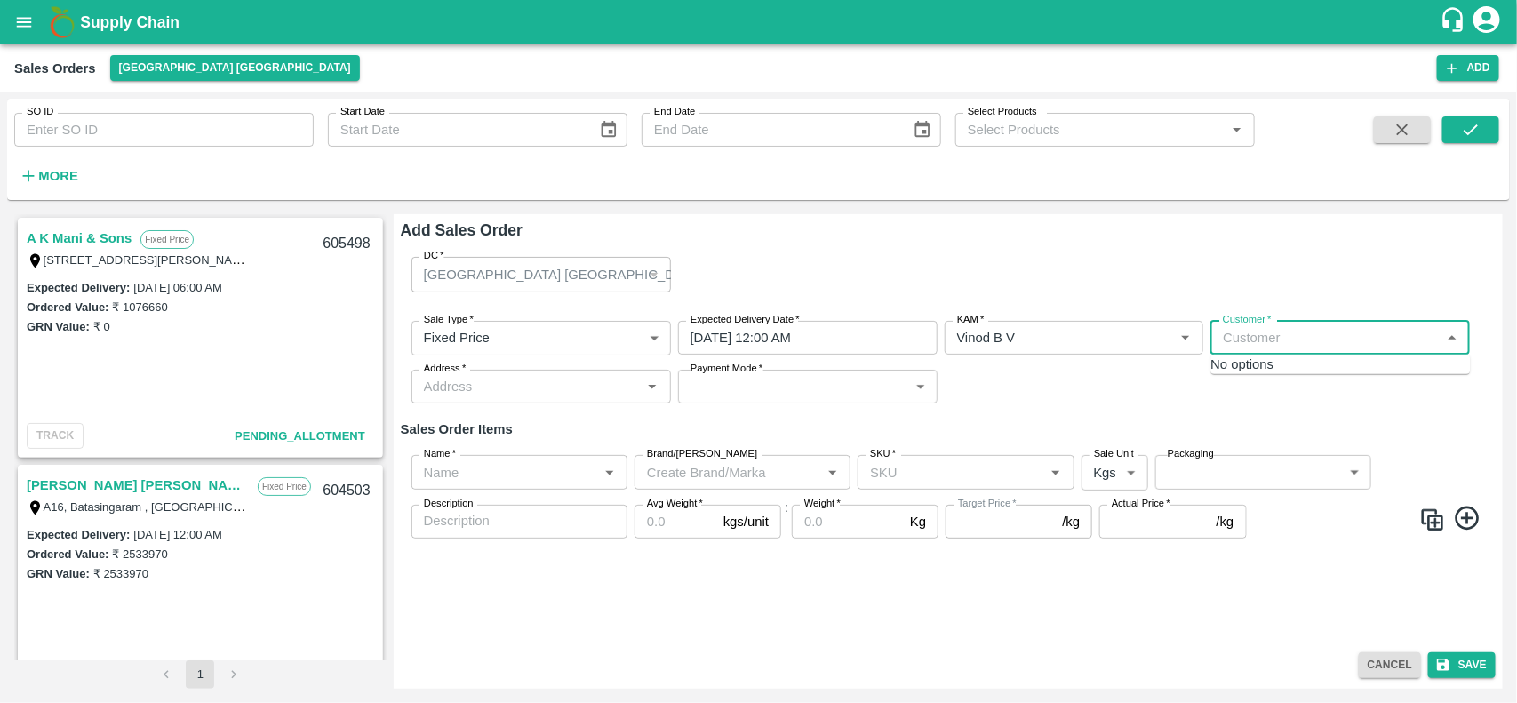
click at [1242, 332] on input "Customer   *" at bounding box center [1326, 337] width 220 height 23
type input "p"
